Goal: Complete application form: Complete application form

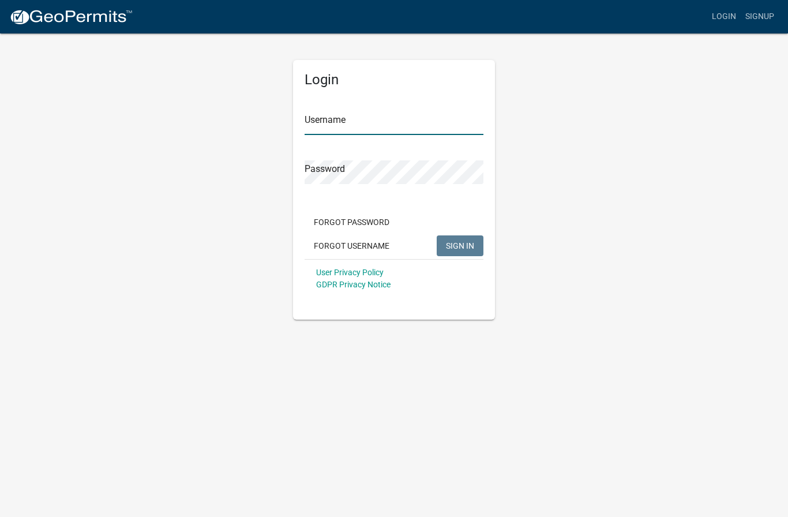
click at [392, 118] on input "Username" at bounding box center [394, 123] width 179 height 24
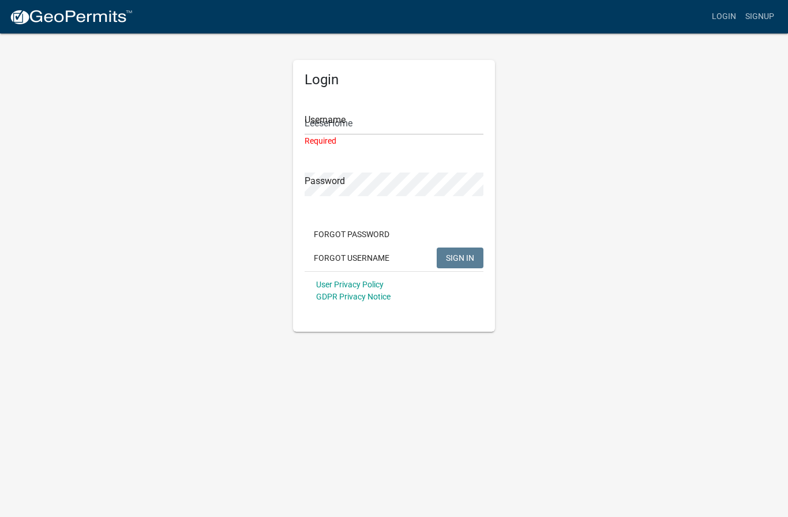
type input "LeeseHome"
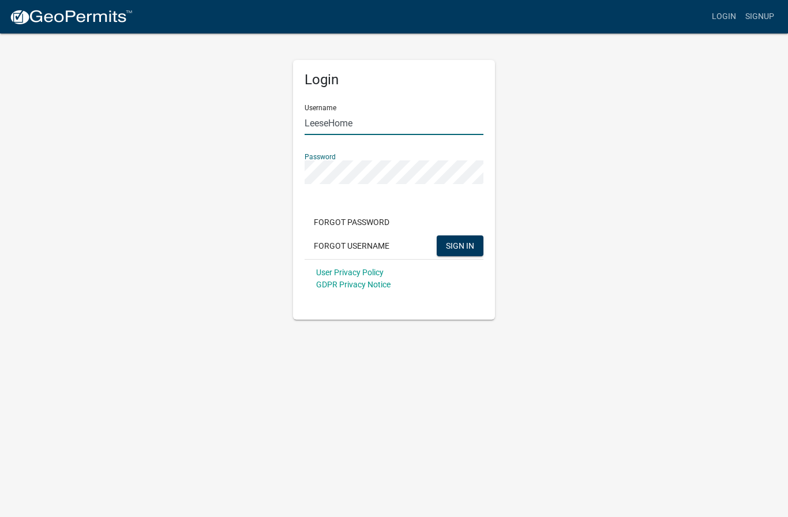
click at [460, 245] on button "SIGN IN" at bounding box center [460, 245] width 47 height 21
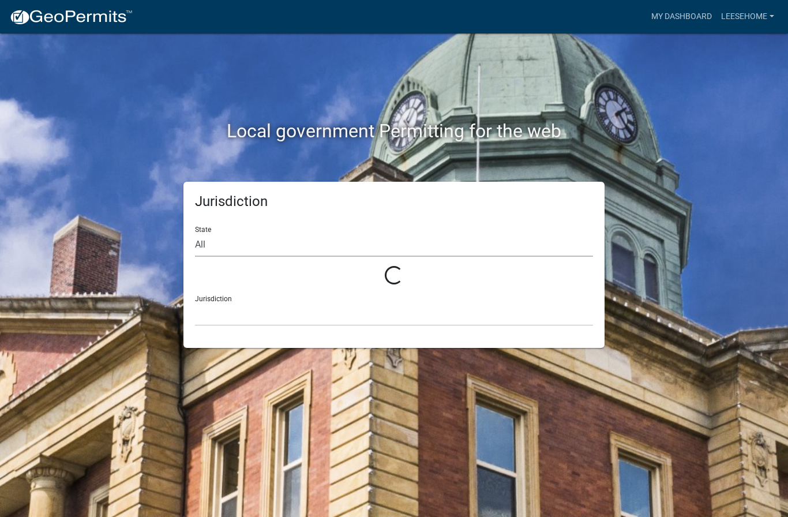
click at [456, 244] on select "All" at bounding box center [394, 245] width 398 height 24
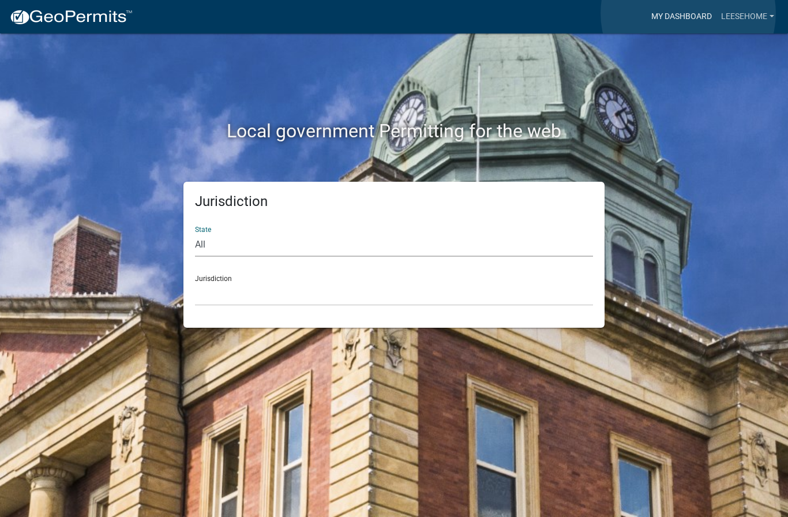
click at [688, 14] on link "My Dashboard" at bounding box center [682, 17] width 70 height 22
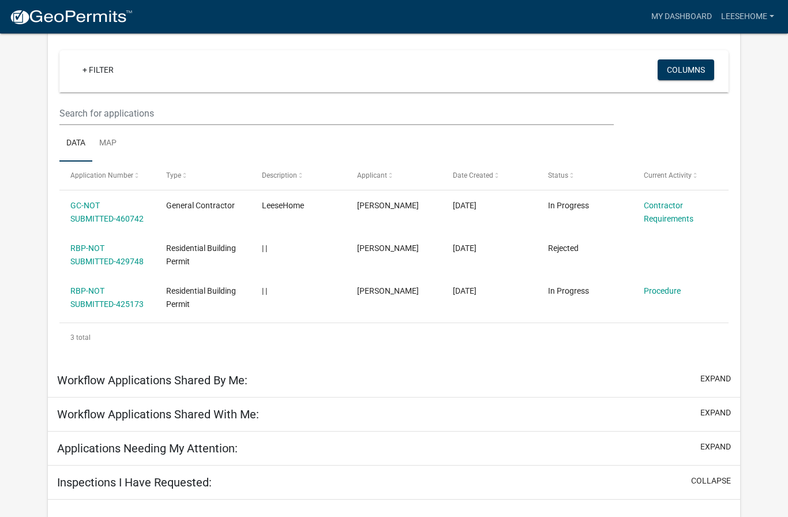
scroll to position [115, 0]
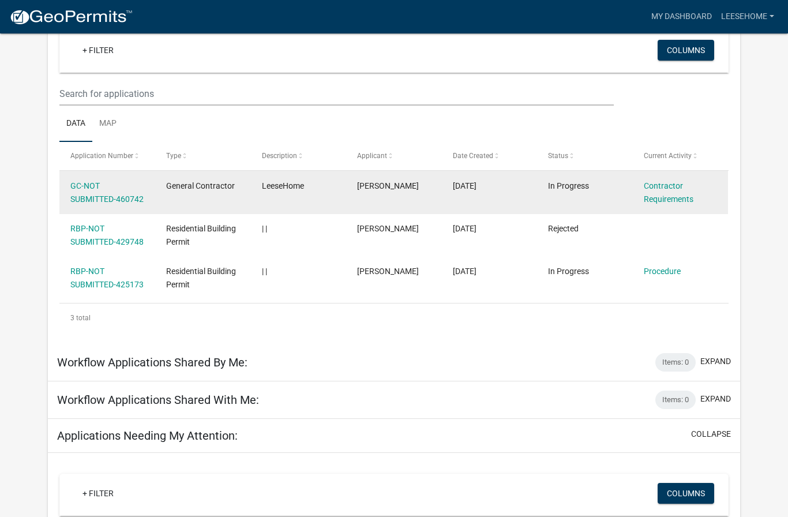
click at [163, 205] on datatable-body-cell "General Contractor" at bounding box center [203, 192] width 96 height 43
click at [675, 196] on link "Contractor Requirements" at bounding box center [669, 192] width 50 height 22
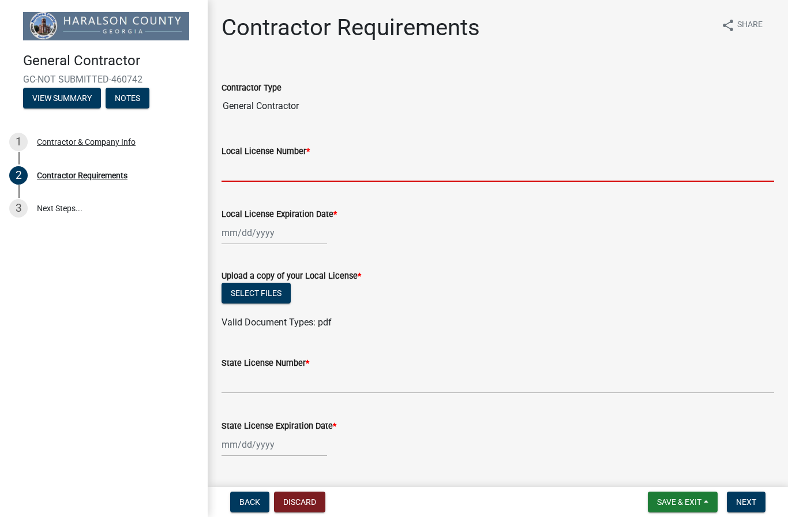
click at [265, 177] on input "Local License Number *" at bounding box center [497, 170] width 553 height 24
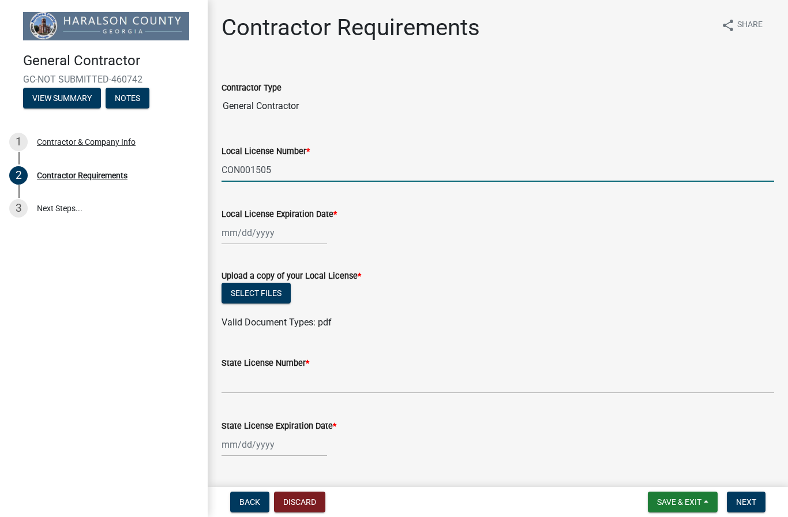
type input "CON001505"
click at [269, 235] on div at bounding box center [274, 233] width 106 height 24
select select "8"
select select "2025"
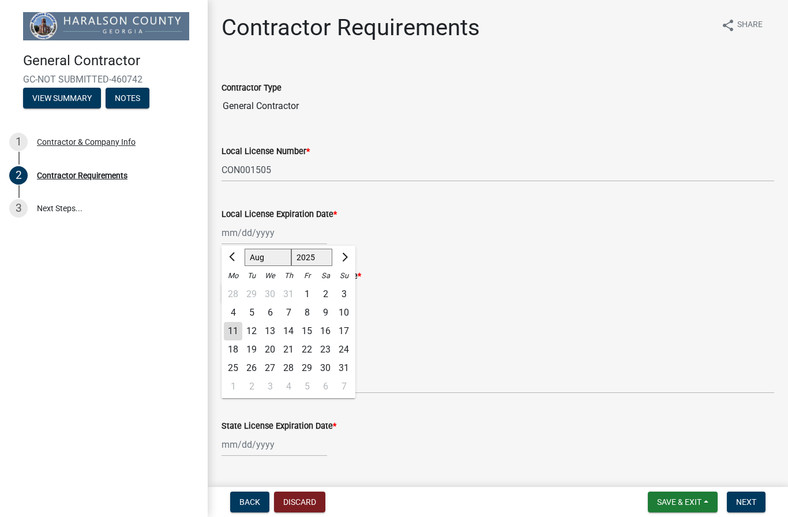
click at [267, 260] on select "Jan Feb Mar Apr May Jun [DATE] Aug Sep Oct Nov Dec" at bounding box center [268, 257] width 47 height 17
select select "12"
click at [329, 252] on select "1525 1526 1527 1528 1529 1530 1531 1532 1533 1534 1535 1536 1537 1538 1539 1540…" at bounding box center [312, 257] width 42 height 17
click at [272, 363] on div "31" at bounding box center [270, 368] width 18 height 18
type input "[DATE]"
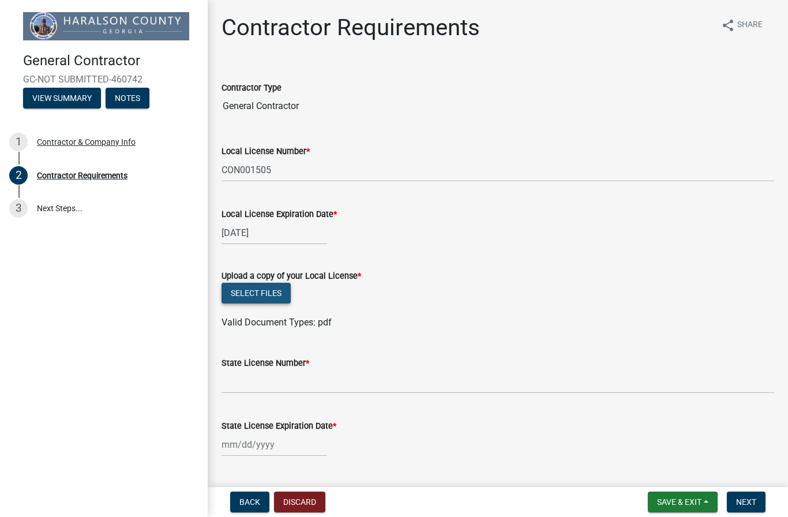
click at [275, 294] on button "Select files" at bounding box center [255, 293] width 69 height 21
click at [261, 290] on button "Select files" at bounding box center [255, 293] width 69 height 21
click at [257, 292] on button "Select files" at bounding box center [255, 293] width 69 height 21
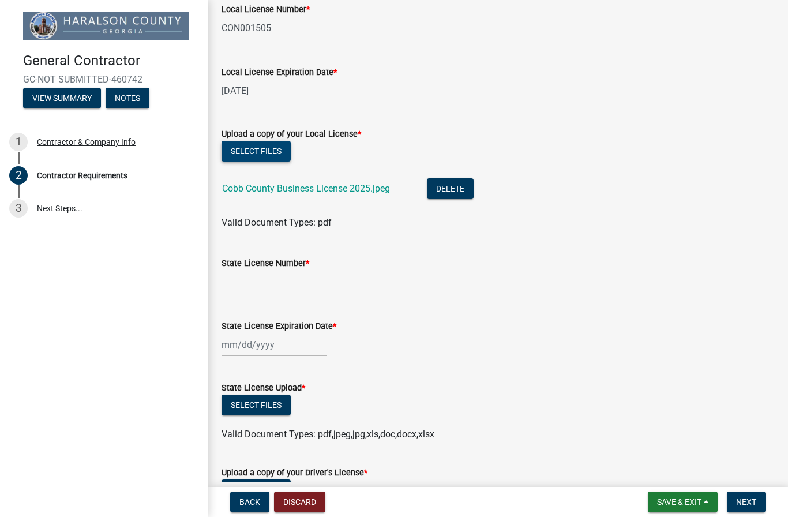
scroll to position [141, 0]
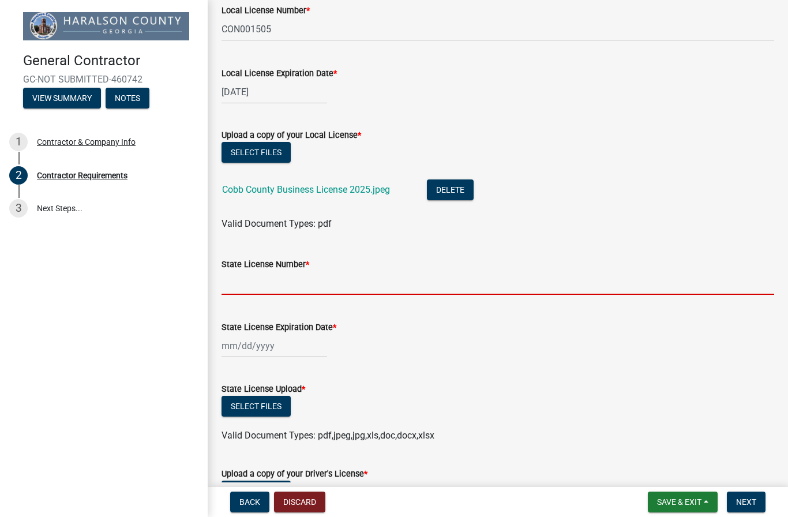
click at [312, 281] on input "State License Number *" at bounding box center [497, 283] width 553 height 24
type input "GCLTIND000067"
select select "8"
select select "2025"
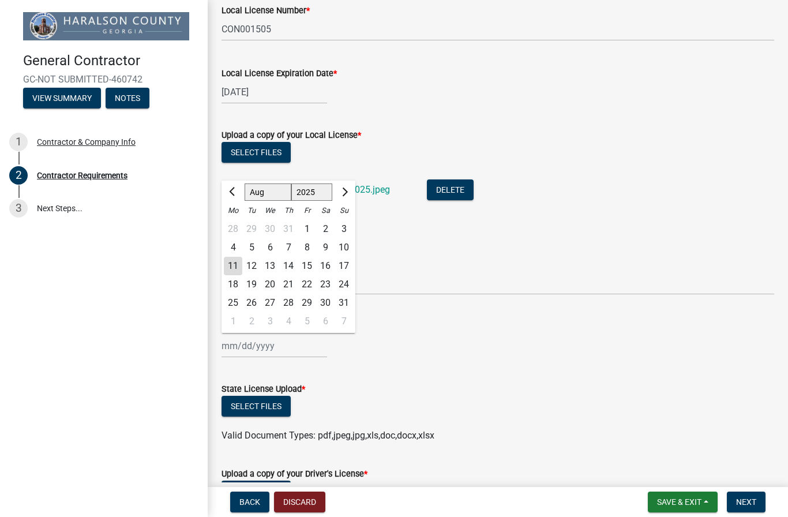
click at [272, 189] on select "Jan Feb Mar Apr May Jun [DATE] Aug Sep Oct Nov Dec" at bounding box center [268, 191] width 47 height 17
select select "6"
click at [318, 193] on select "1525 1526 1527 1528 1529 1530 1531 1532 1533 1534 1535 1536 1537 1538 1539 1540…" at bounding box center [312, 191] width 42 height 17
select select "2026"
click at [252, 297] on div "30" at bounding box center [251, 303] width 18 height 18
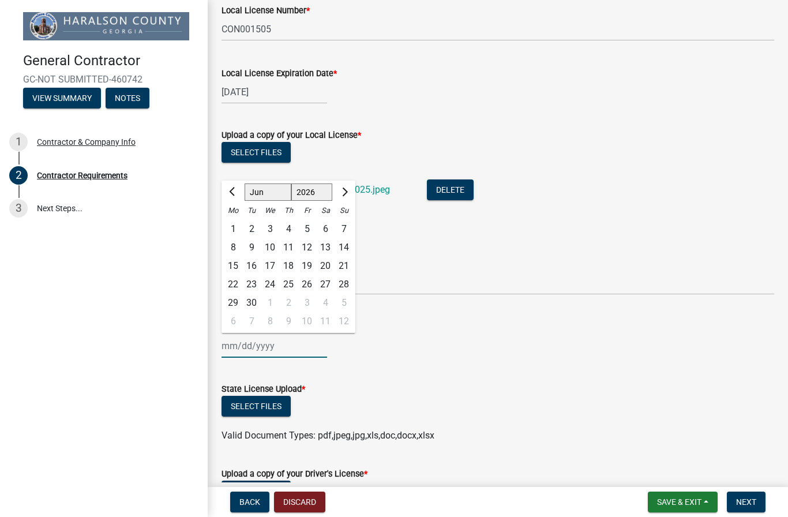
type input "[DATE]"
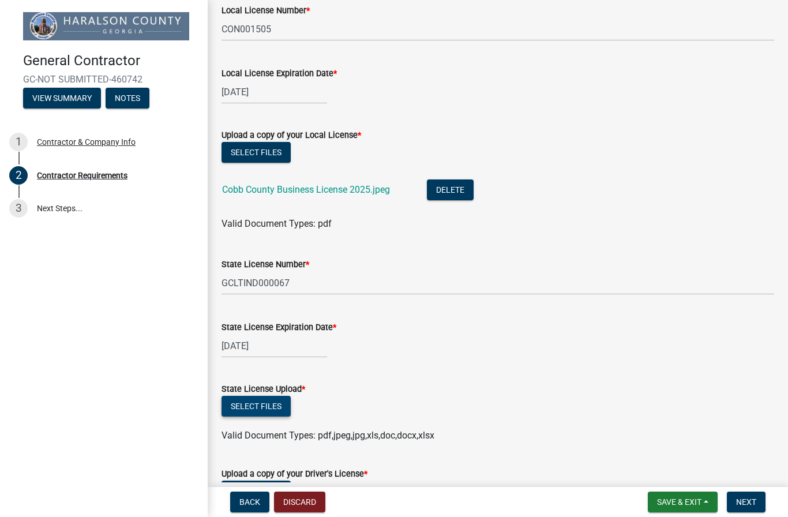
click at [270, 403] on button "Select files" at bounding box center [255, 406] width 69 height 21
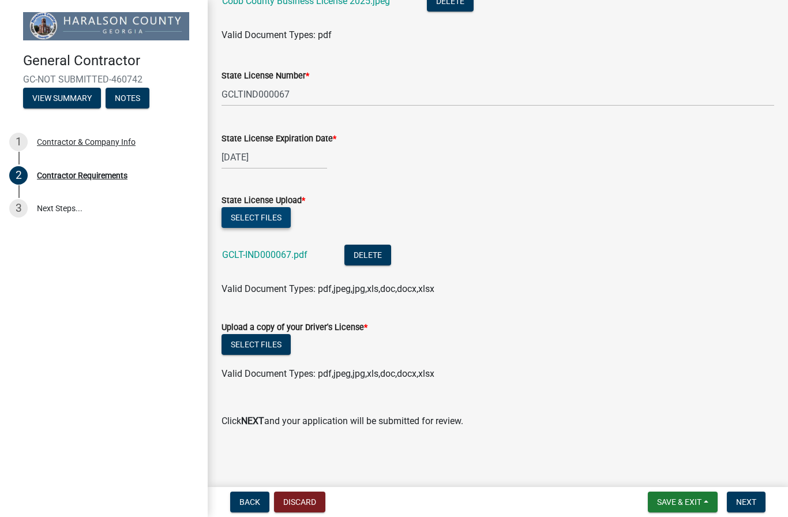
scroll to position [329, 0]
click at [261, 341] on button "Select files" at bounding box center [255, 344] width 69 height 21
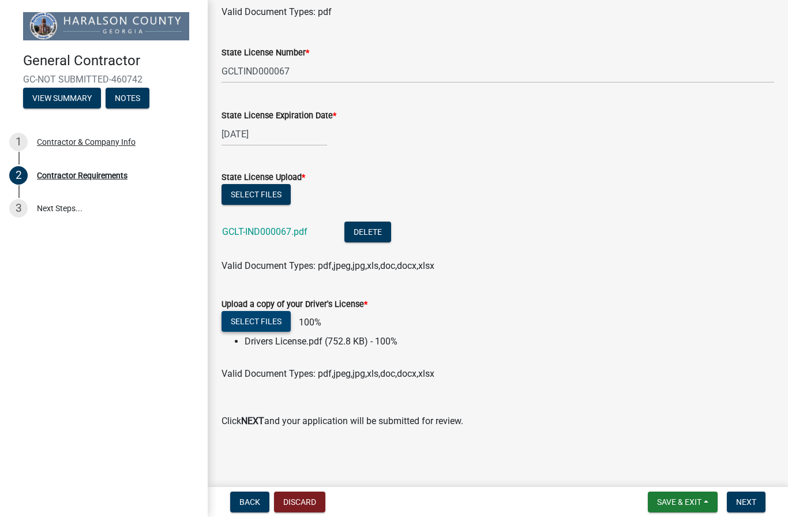
scroll to position [371, 0]
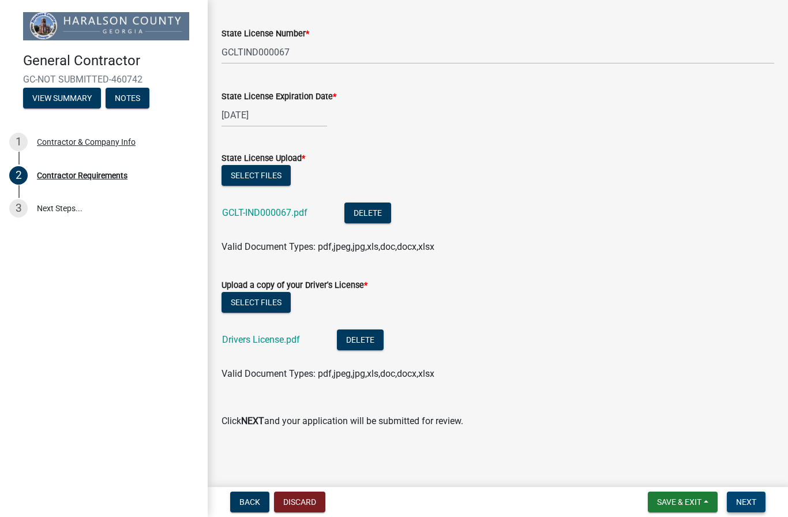
click at [745, 498] on span "Next" at bounding box center [746, 501] width 20 height 9
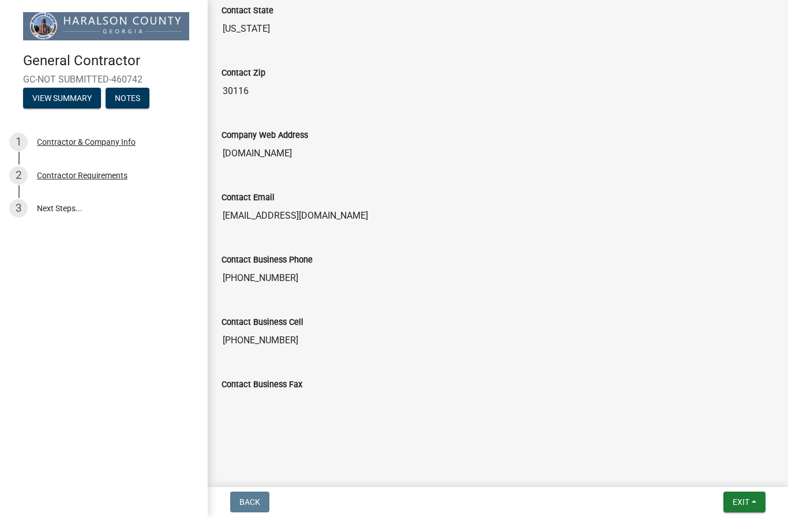
scroll to position [587, 0]
click at [741, 506] on span "Exit" at bounding box center [741, 501] width 17 height 9
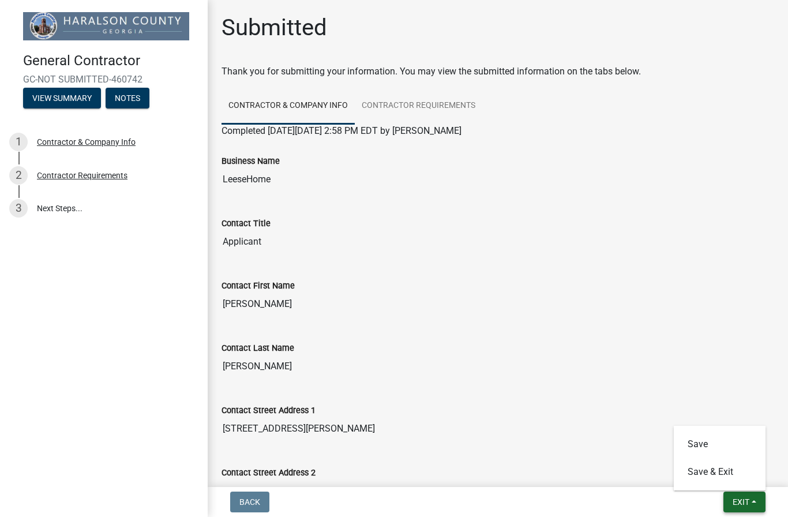
scroll to position [0, 0]
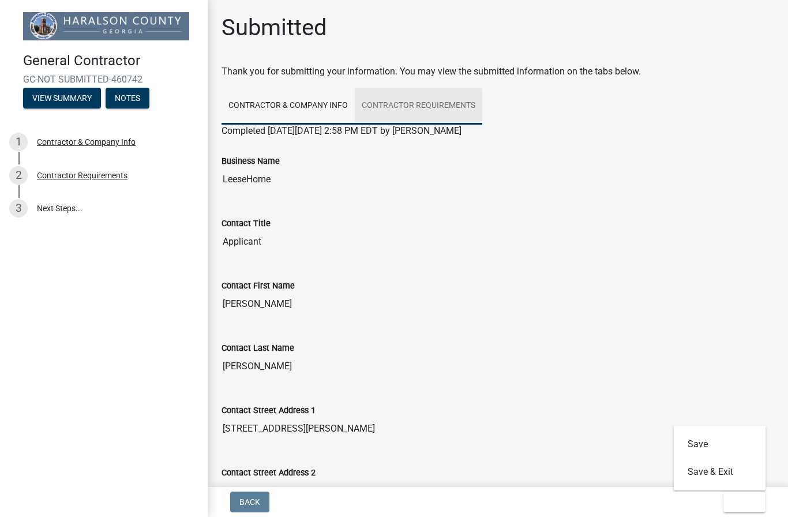
click at [430, 103] on link "Contractor Requirements" at bounding box center [418, 106] width 127 height 37
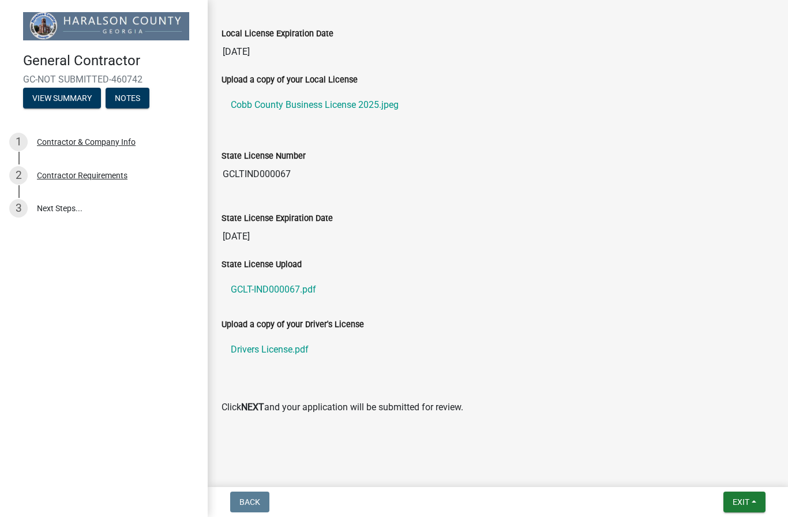
scroll to position [252, 0]
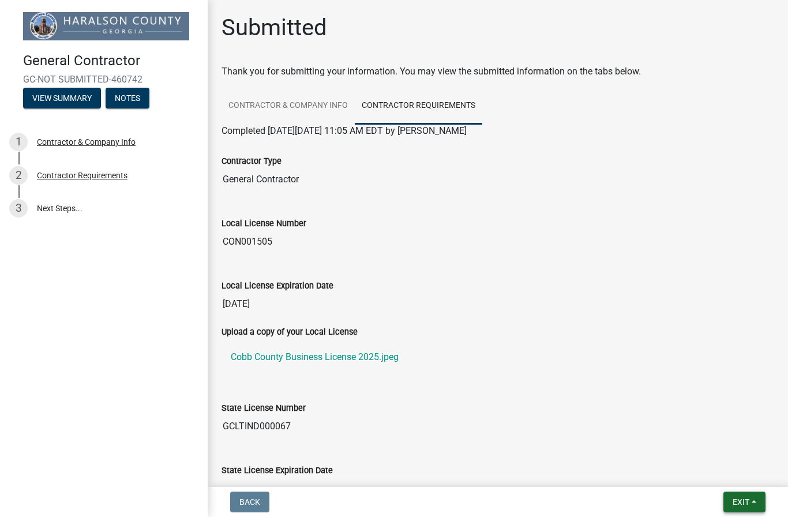
click at [749, 500] on span "Exit" at bounding box center [741, 501] width 17 height 9
click at [709, 445] on button "Save" at bounding box center [720, 444] width 92 height 28
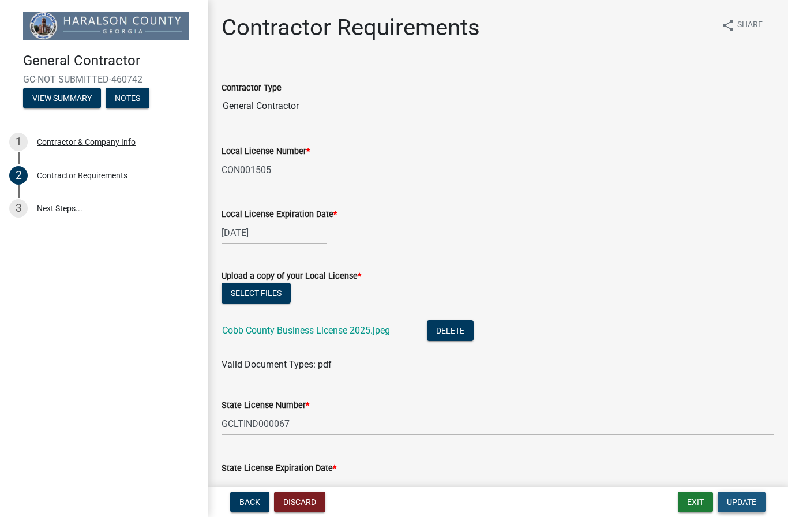
click at [749, 506] on span "Update" at bounding box center [741, 501] width 29 height 9
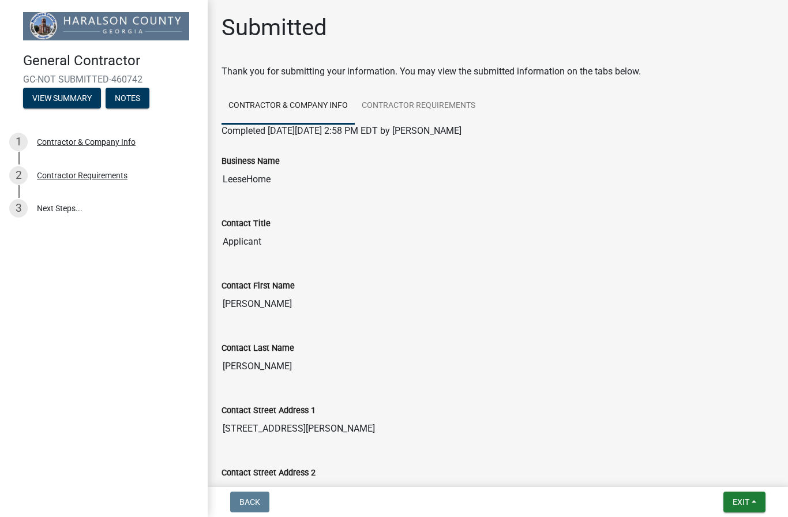
scroll to position [-1, 0]
click at [72, 178] on div "Contractor Requirements" at bounding box center [82, 175] width 91 height 8
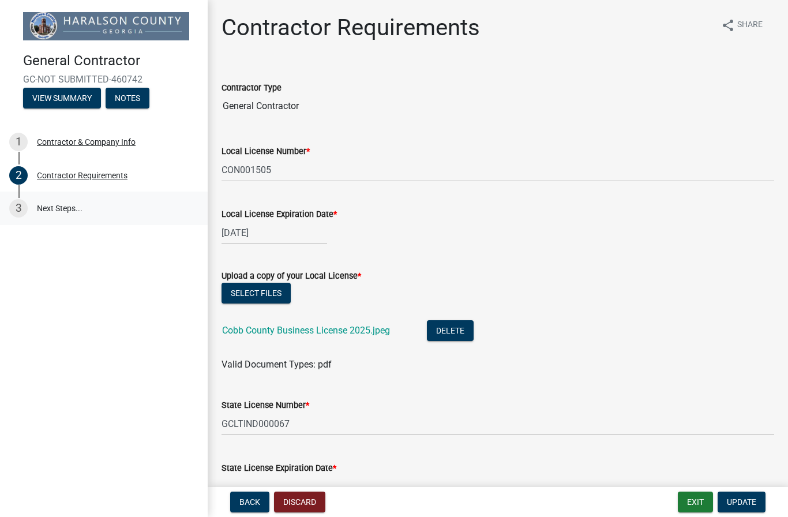
click at [58, 212] on link "3 Next Steps..." at bounding box center [104, 207] width 208 height 33
click at [62, 208] on link "3 Next Steps..." at bounding box center [104, 207] width 208 height 33
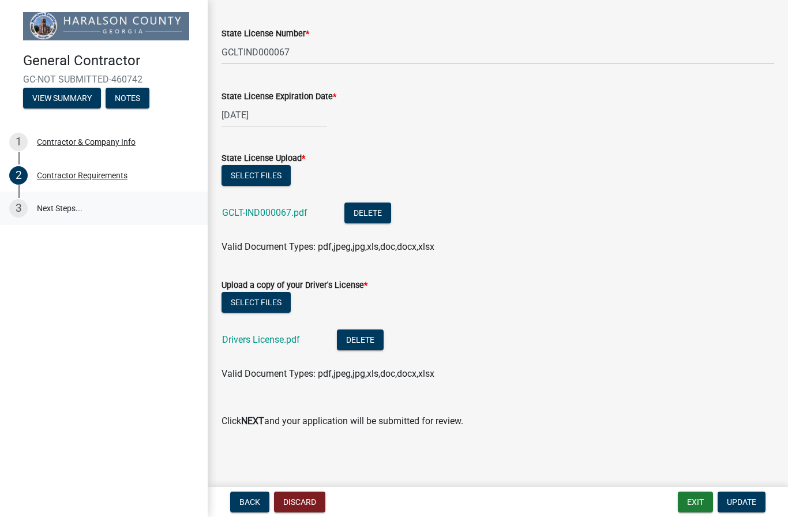
scroll to position [371, 0]
click at [746, 497] on span "Update" at bounding box center [741, 501] width 29 height 9
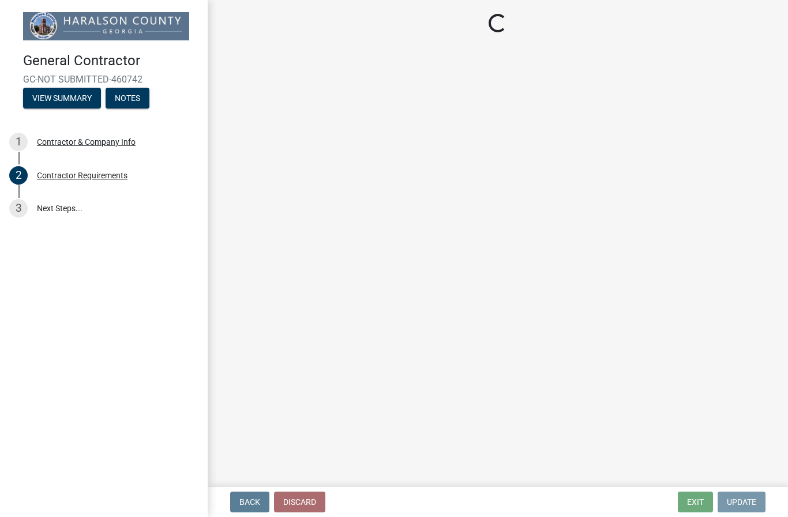
scroll to position [0, 0]
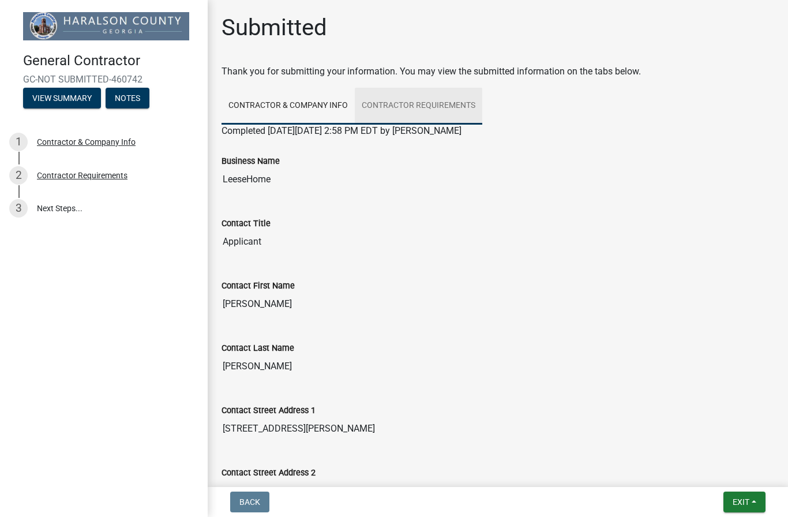
click at [442, 106] on link "Contractor Requirements" at bounding box center [418, 106] width 127 height 37
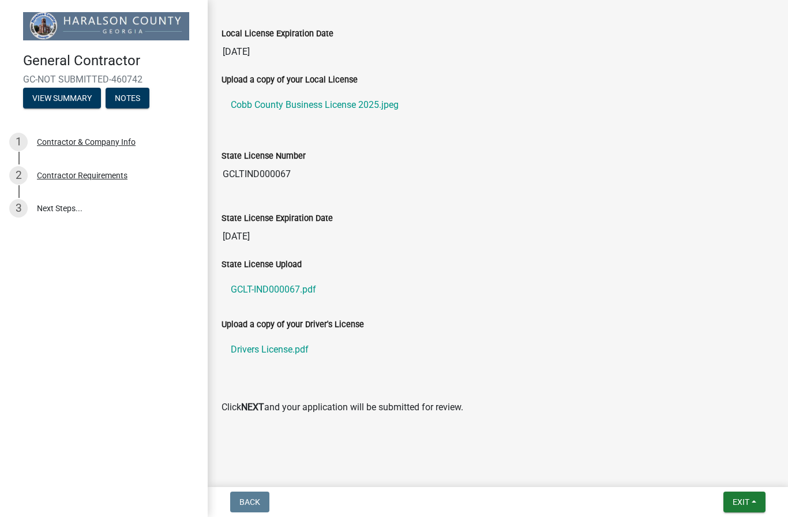
scroll to position [252, 0]
click at [742, 496] on button "Exit" at bounding box center [744, 501] width 42 height 21
click at [731, 479] on button "Save & Exit" at bounding box center [720, 472] width 92 height 28
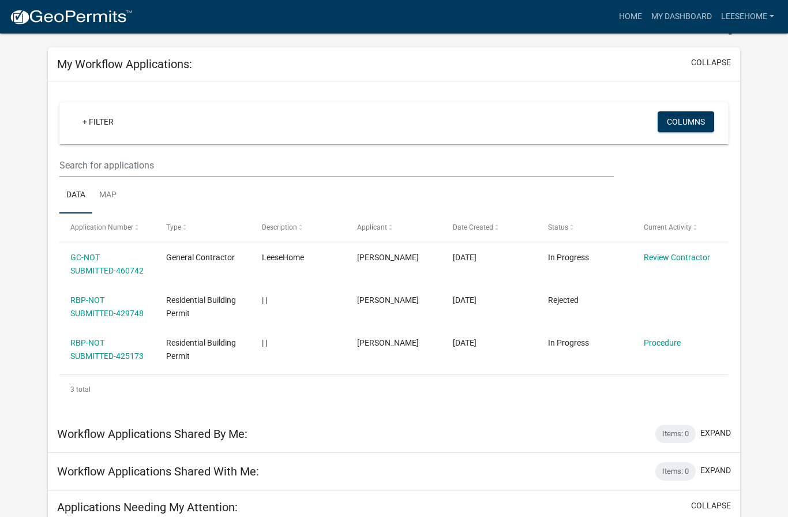
scroll to position [80, 0]
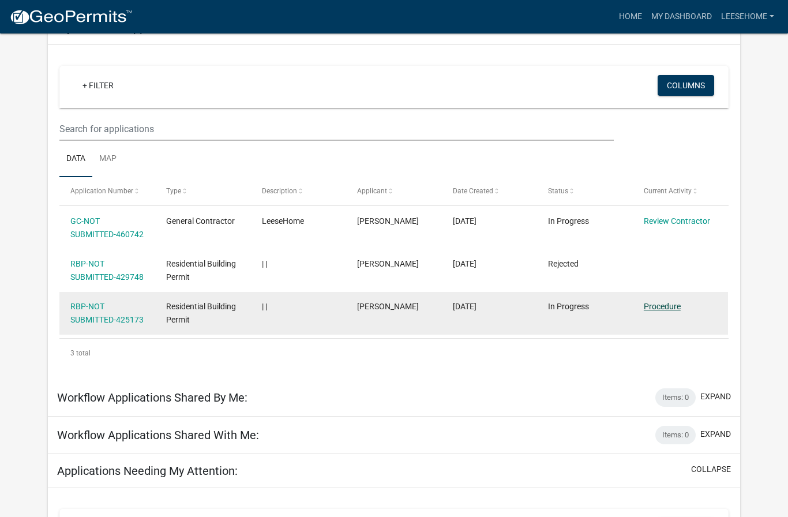
click at [670, 307] on link "Procedure" at bounding box center [662, 306] width 37 height 9
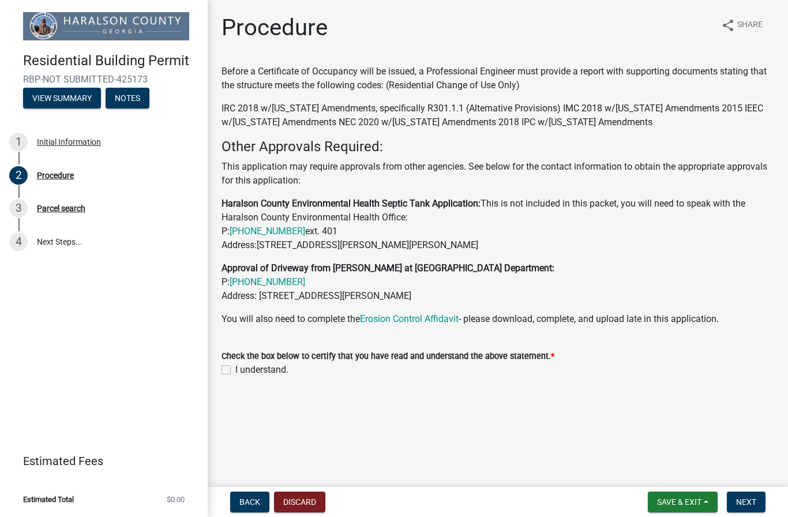
click at [235, 368] on label "I understand." at bounding box center [261, 370] width 53 height 14
click at [235, 368] on input "I understand." at bounding box center [238, 366] width 7 height 7
checkbox input "true"
click at [437, 318] on link "Erosion Control Affidavit" at bounding box center [409, 318] width 99 height 11
click at [756, 499] on span "Next" at bounding box center [746, 501] width 20 height 9
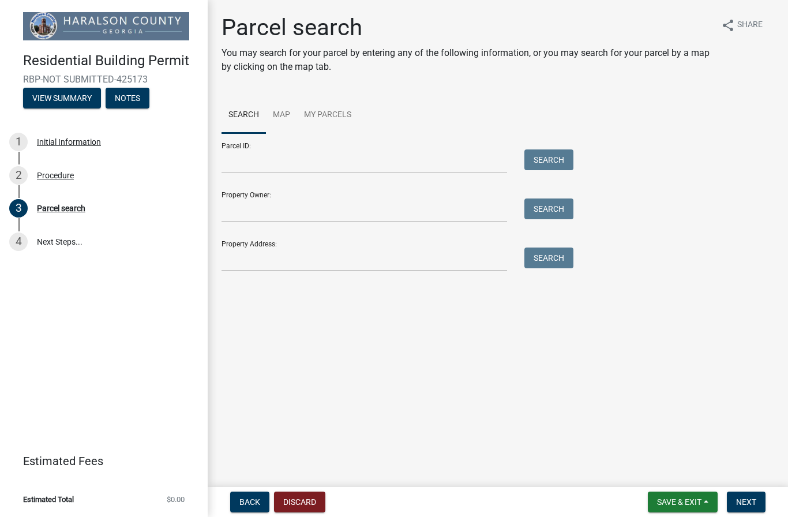
click at [547, 147] on div "Parcel ID: Search" at bounding box center [394, 153] width 346 height 40
click at [288, 109] on link "Map" at bounding box center [281, 115] width 31 height 37
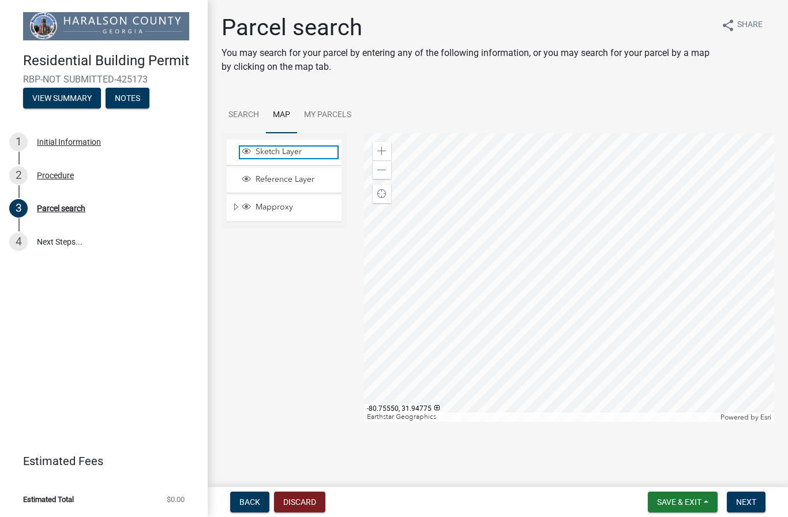
click at [275, 156] on span "Sketch Layer" at bounding box center [295, 152] width 85 height 10
click at [241, 112] on link "Search" at bounding box center [243, 115] width 44 height 37
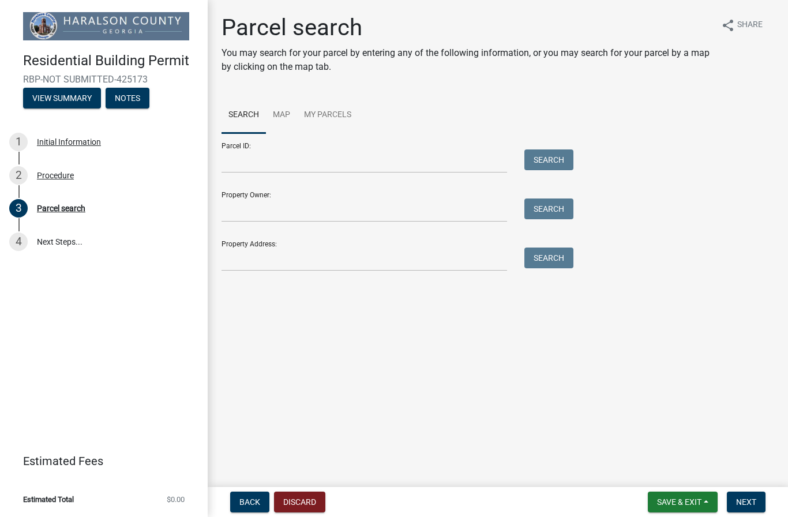
click at [330, 242] on div "Property Address: Search" at bounding box center [394, 251] width 346 height 40
click at [326, 260] on input "Property Address:" at bounding box center [364, 259] width 286 height 24
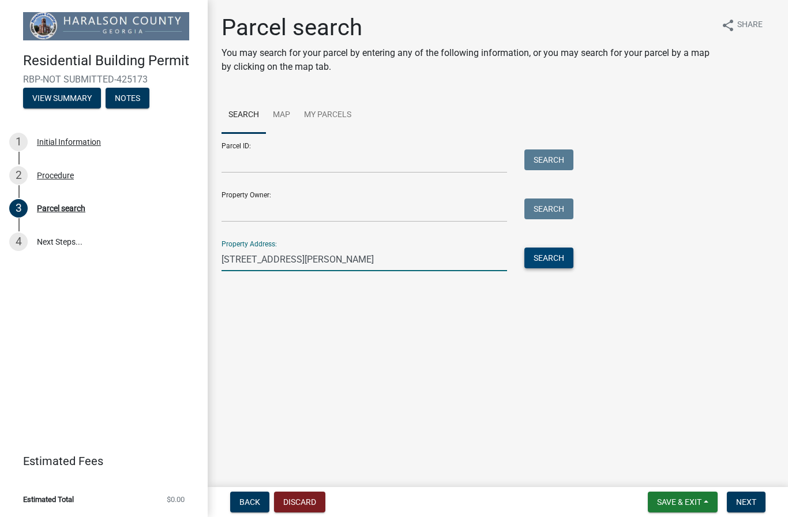
type input "[STREET_ADDRESS][PERSON_NAME]"
click at [549, 258] on button "Search" at bounding box center [548, 257] width 49 height 21
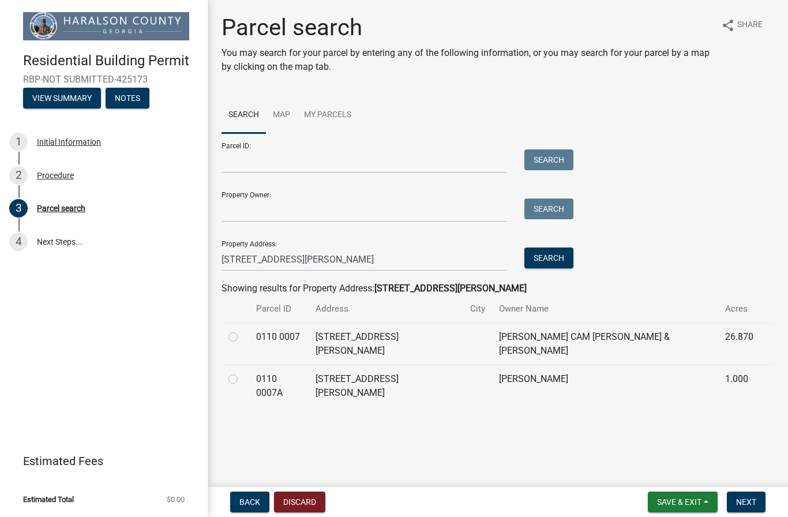
click at [242, 372] on label at bounding box center [242, 372] width 0 height 0
click at [242, 372] on 0007A "radio" at bounding box center [245, 375] width 7 height 7
radio 0007A "true"
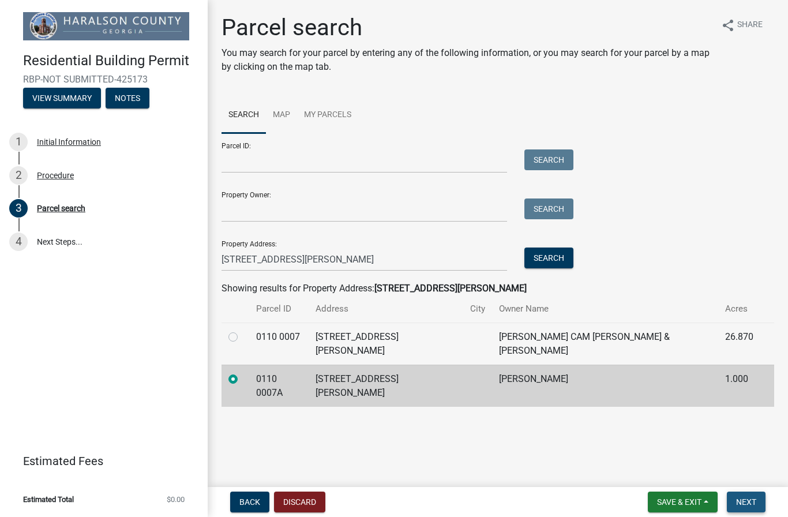
click at [749, 506] on span "Next" at bounding box center [746, 501] width 20 height 9
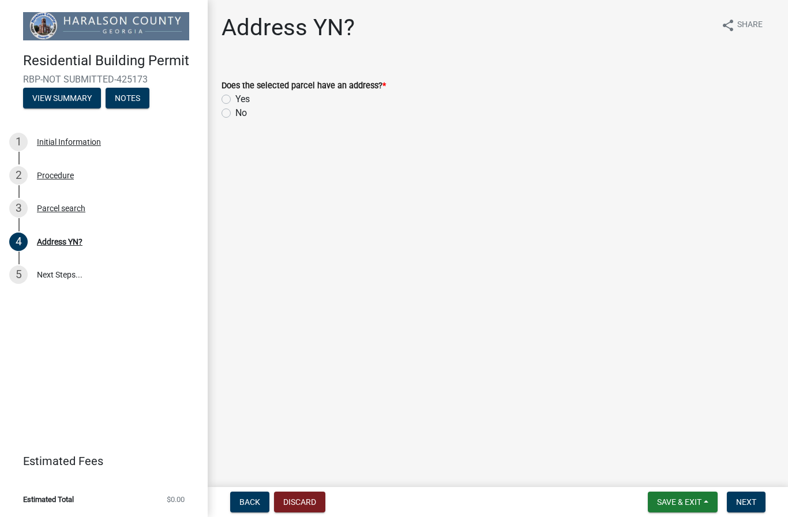
click at [235, 102] on label "Yes" at bounding box center [242, 99] width 14 height 14
click at [235, 100] on input "Yes" at bounding box center [238, 95] width 7 height 7
radio input "true"
click at [753, 501] on span "Next" at bounding box center [746, 501] width 20 height 9
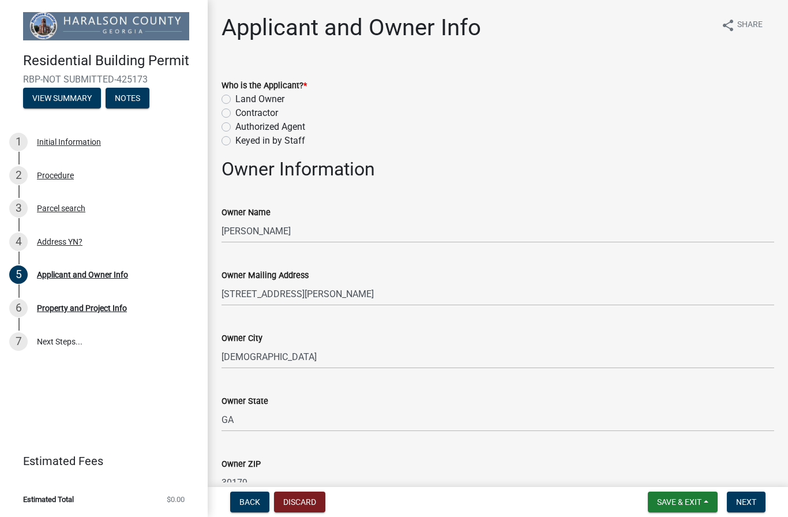
click at [235, 111] on label "Contractor" at bounding box center [256, 113] width 43 height 14
click at [235, 111] on input "Contractor" at bounding box center [238, 109] width 7 height 7
radio input "true"
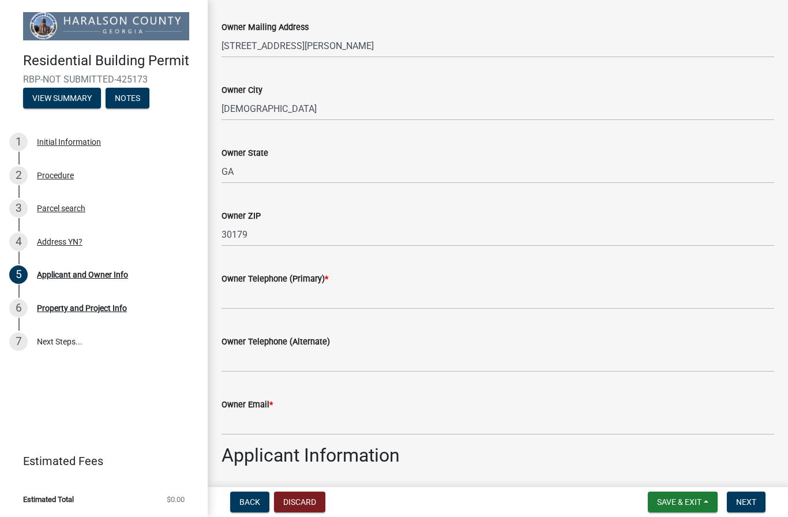
scroll to position [253, 0]
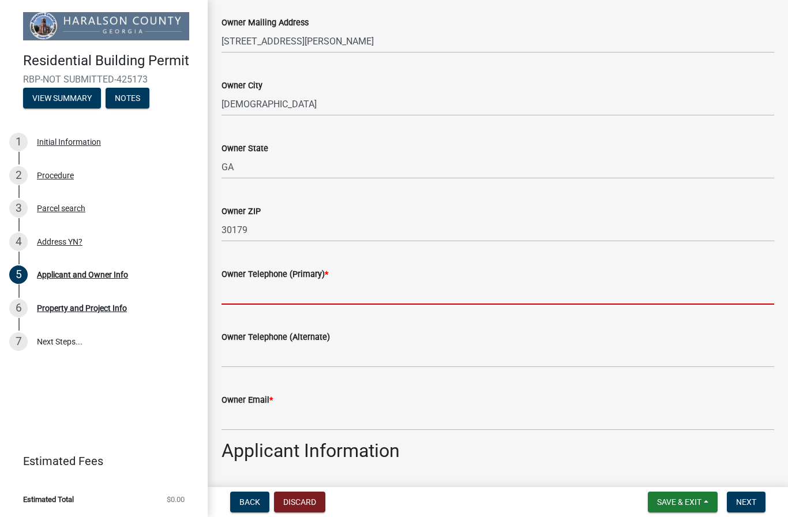
click at [240, 295] on input "Owner Telephone (Primary) *" at bounding box center [497, 293] width 553 height 24
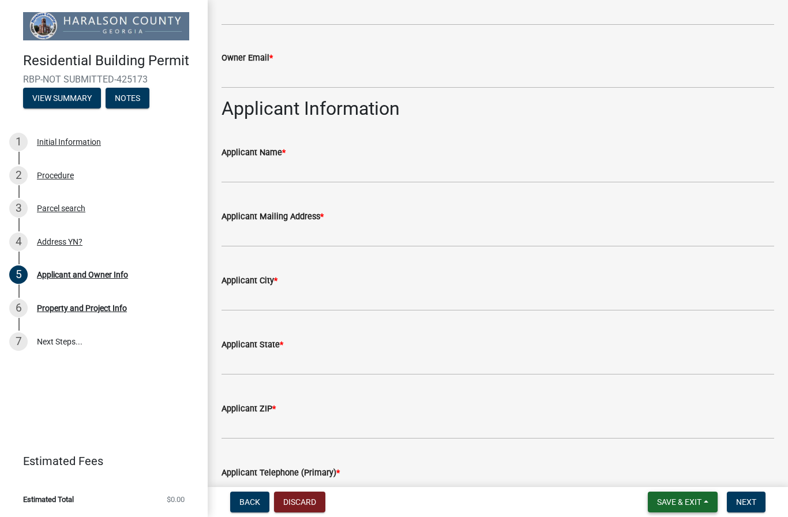
click at [692, 500] on span "Save & Exit" at bounding box center [679, 501] width 44 height 9
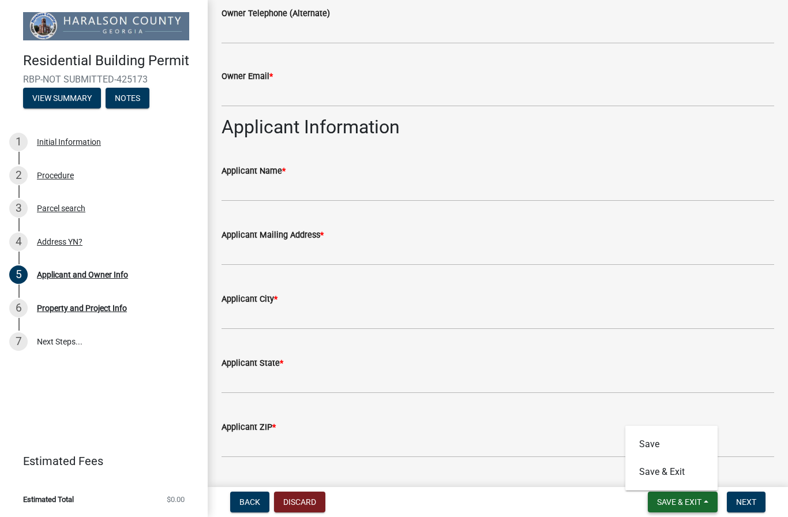
scroll to position [589, 0]
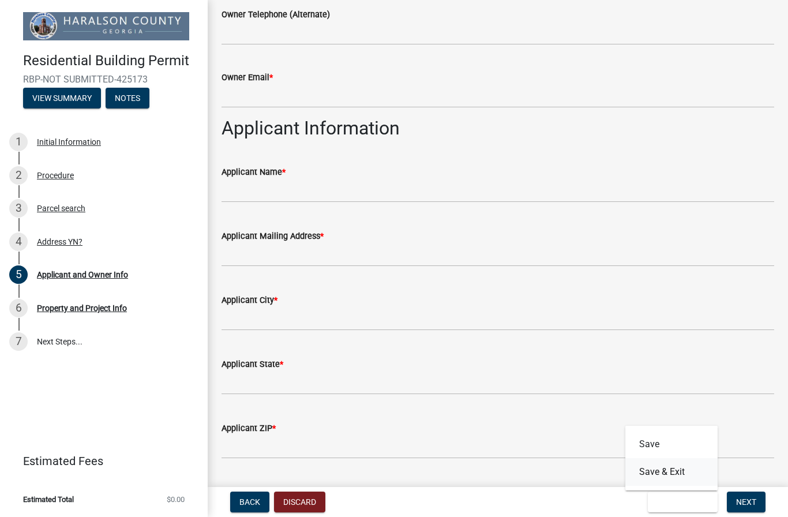
click at [689, 478] on button "Save & Exit" at bounding box center [671, 472] width 92 height 28
